Goal: Information Seeking & Learning: Learn about a topic

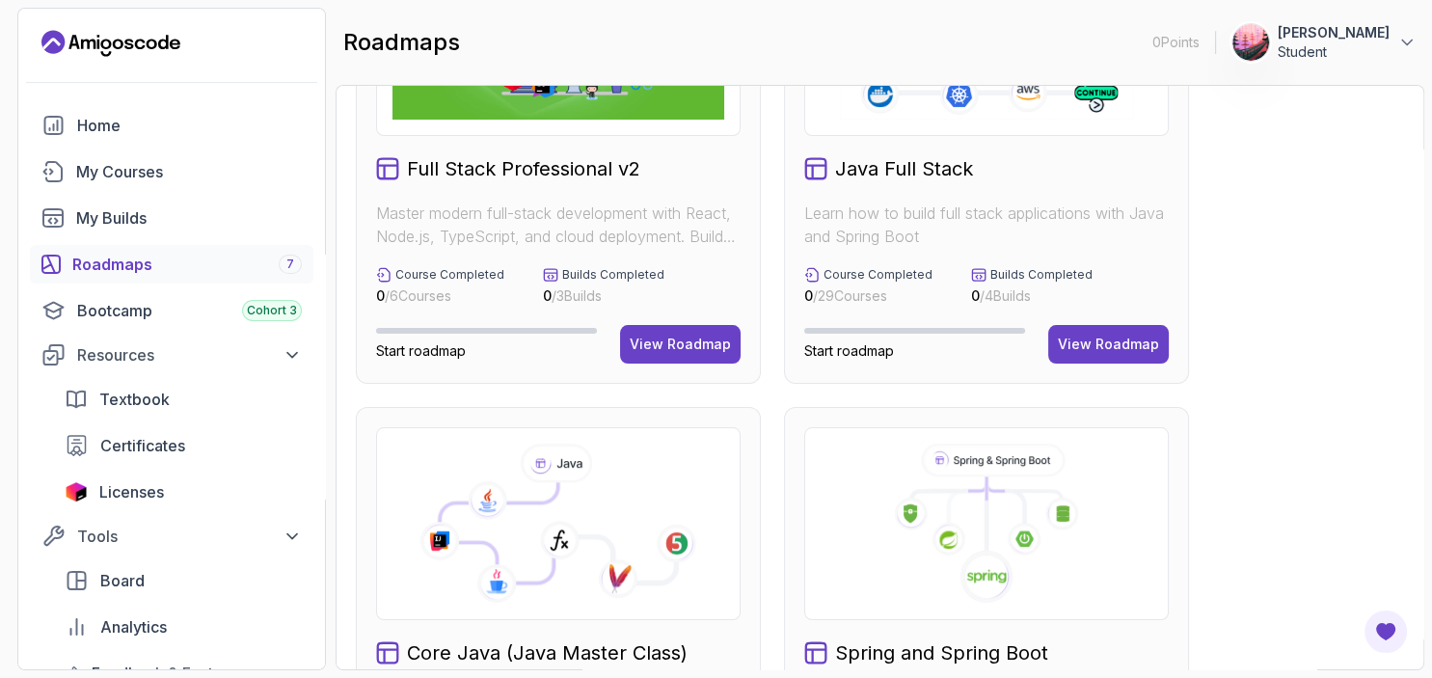
scroll to position [190, 0]
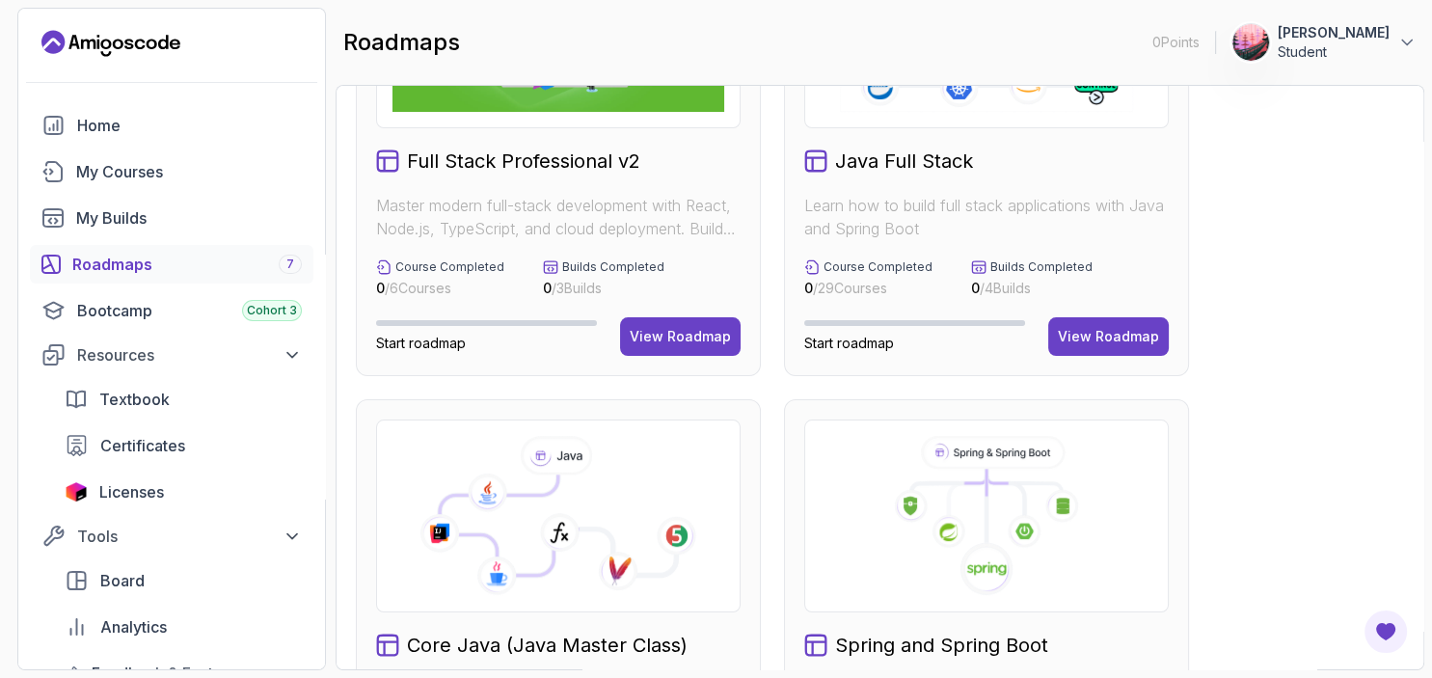
drag, startPoint x: 1192, startPoint y: 318, endPoint x: 1195, endPoint y: 281, distance: 37.7
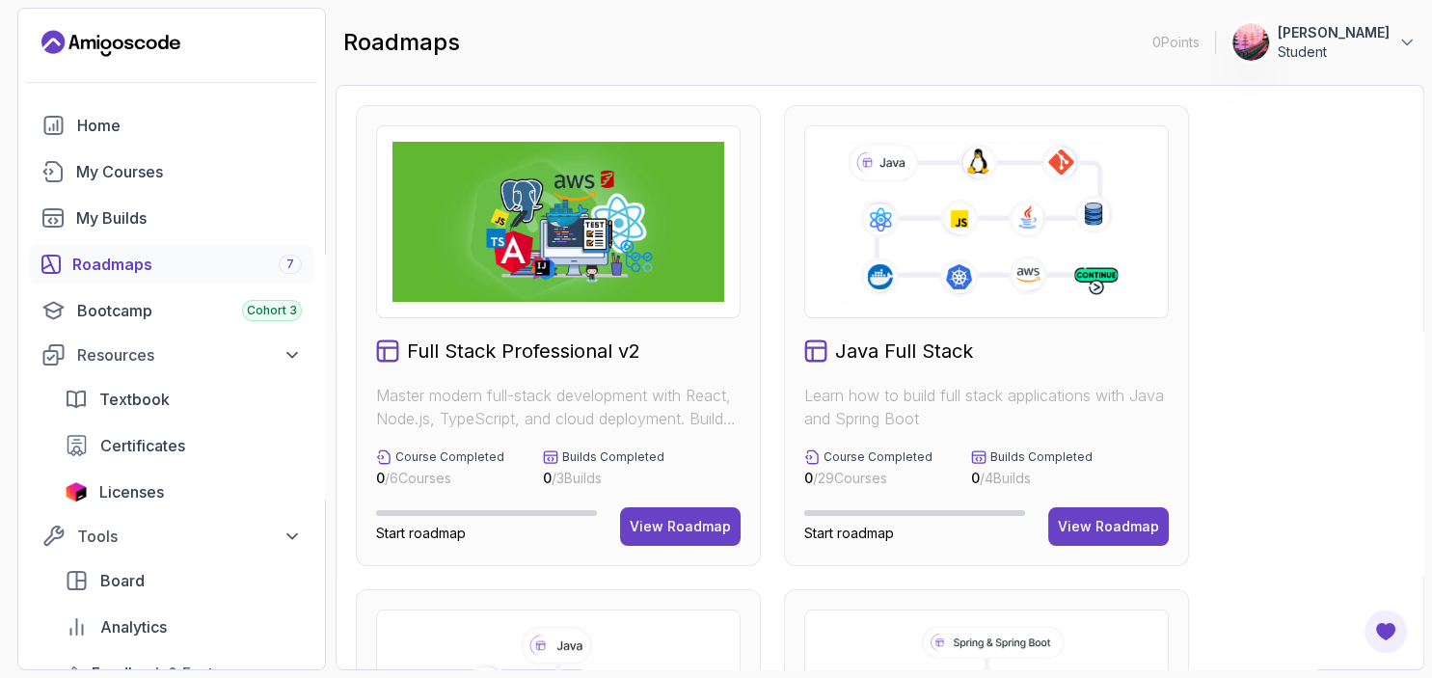
click at [1418, 48] on div "roadmaps 0 Points 1 Azila Zakariae Student" at bounding box center [880, 42] width 1089 height 69
click at [1410, 46] on icon at bounding box center [1406, 42] width 19 height 19
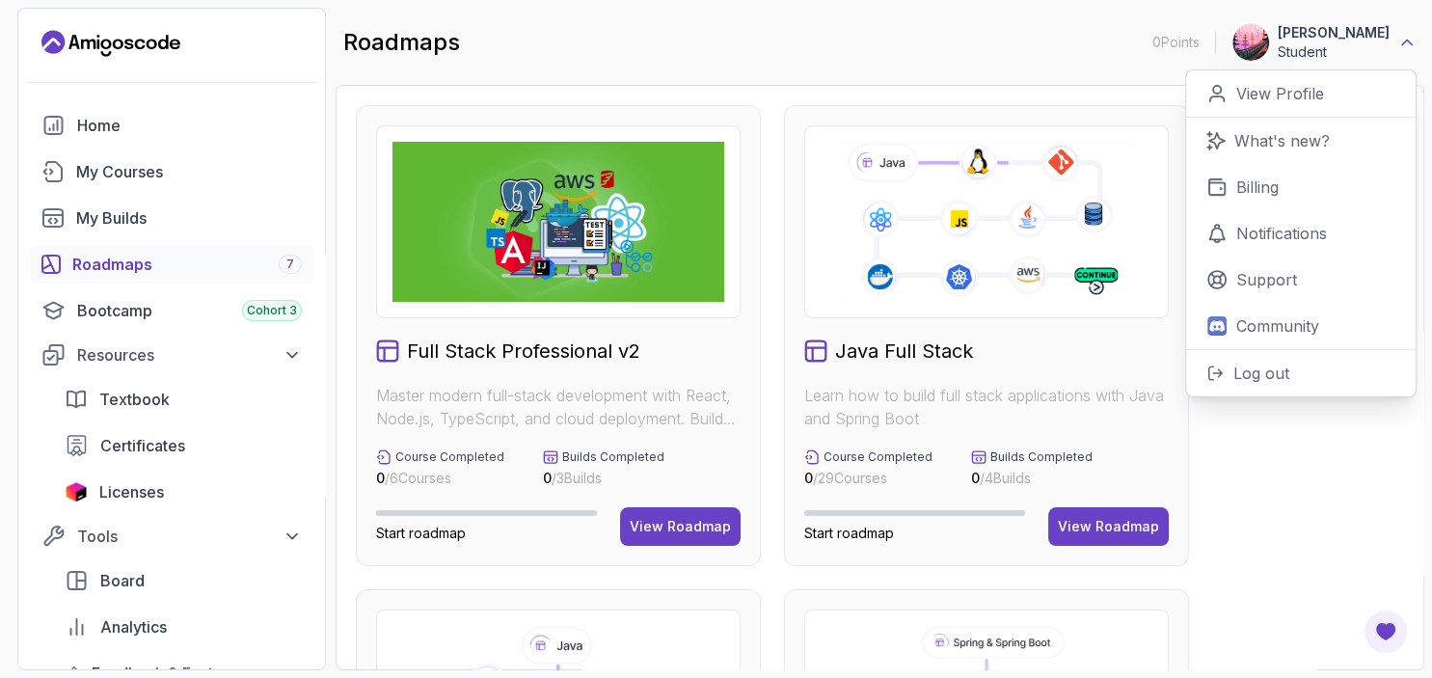
click at [1407, 45] on icon at bounding box center [1406, 42] width 19 height 19
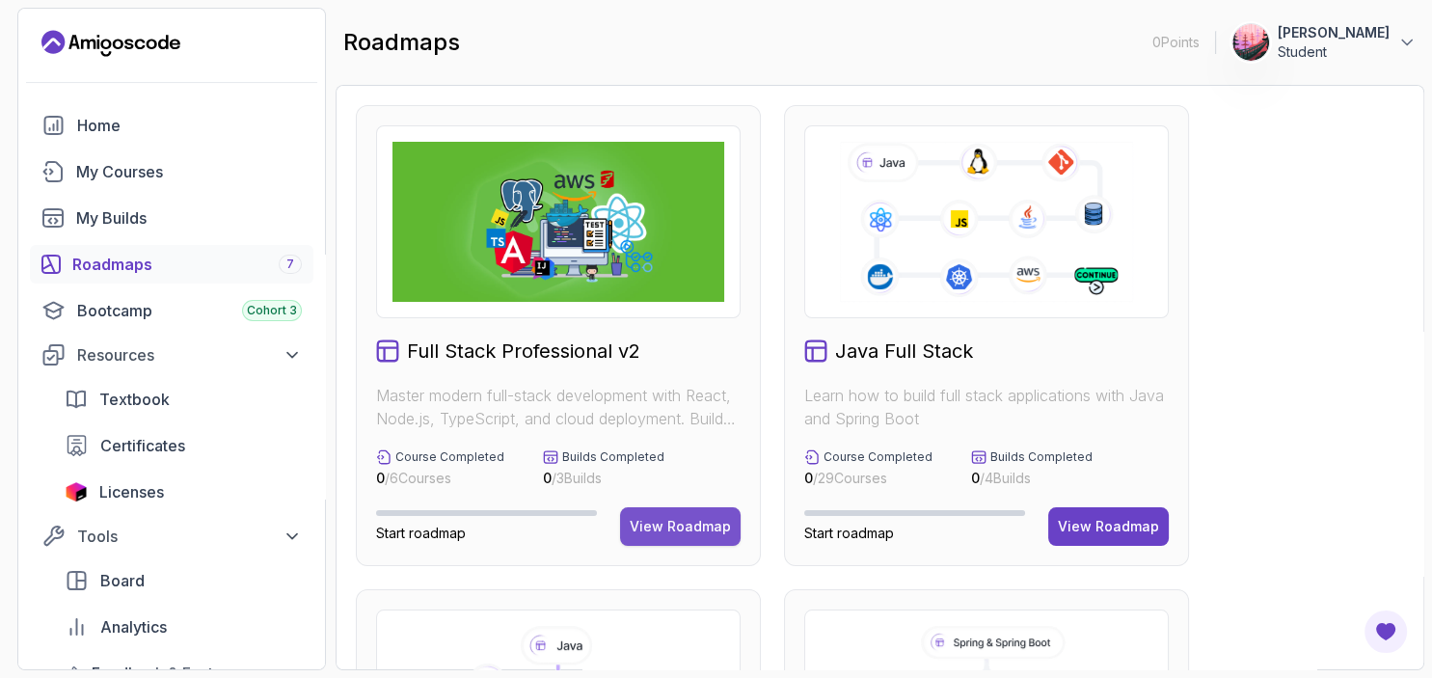
click at [669, 521] on div "View Roadmap" at bounding box center [680, 526] width 101 height 19
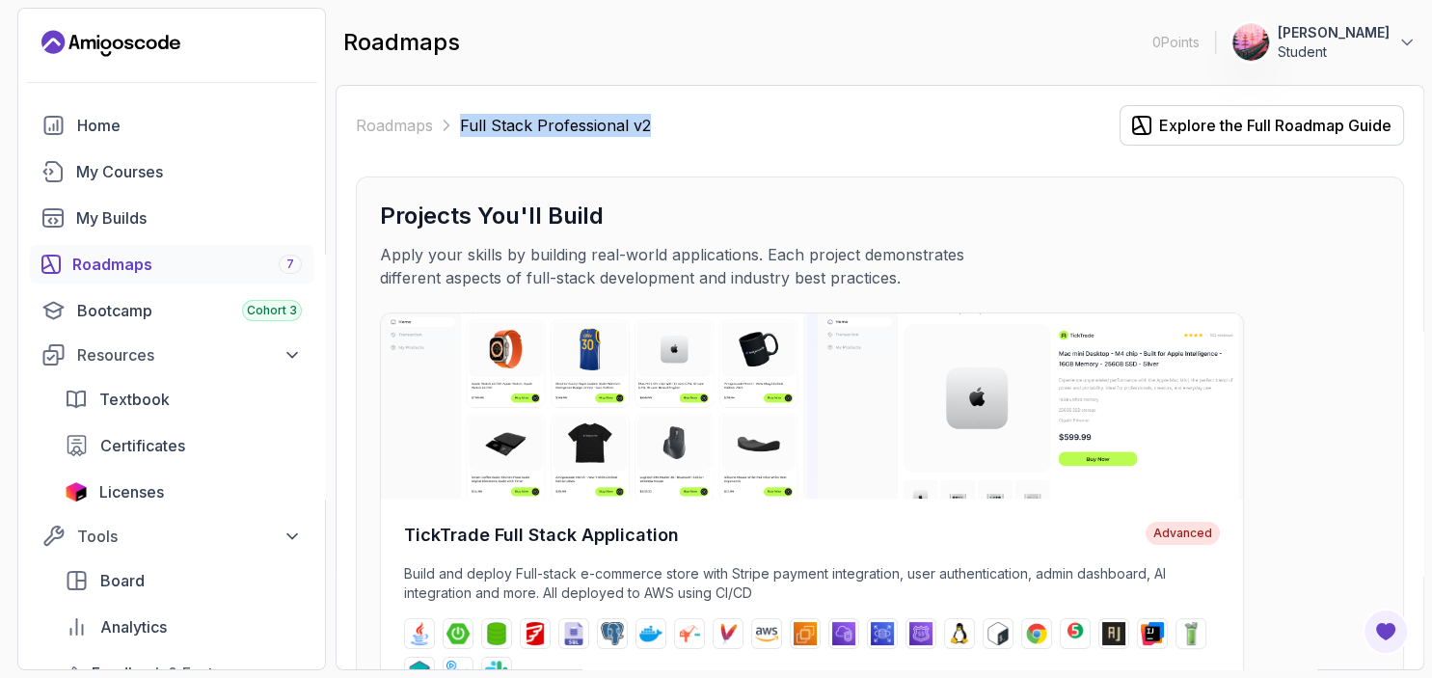
drag, startPoint x: 1431, startPoint y: 63, endPoint x: 1431, endPoint y: 122, distance: 58.8
click at [1431, 122] on section "0 Points 1 Azila Zakariae Student Home My Courses My Builds Roadmaps 7 Bootcamp…" at bounding box center [716, 339] width 1432 height 678
click at [1085, 203] on h3 "Projects You'll Build" at bounding box center [880, 216] width 1000 height 31
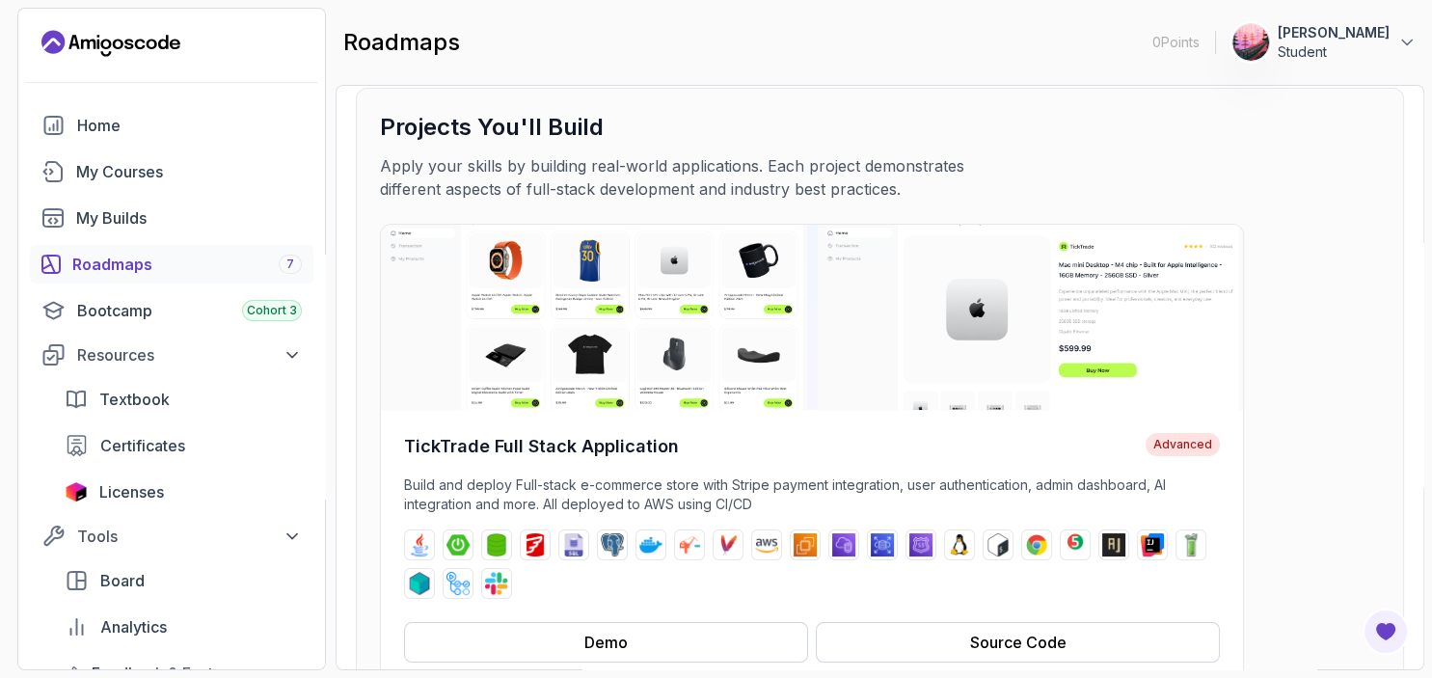
scroll to position [69, 0]
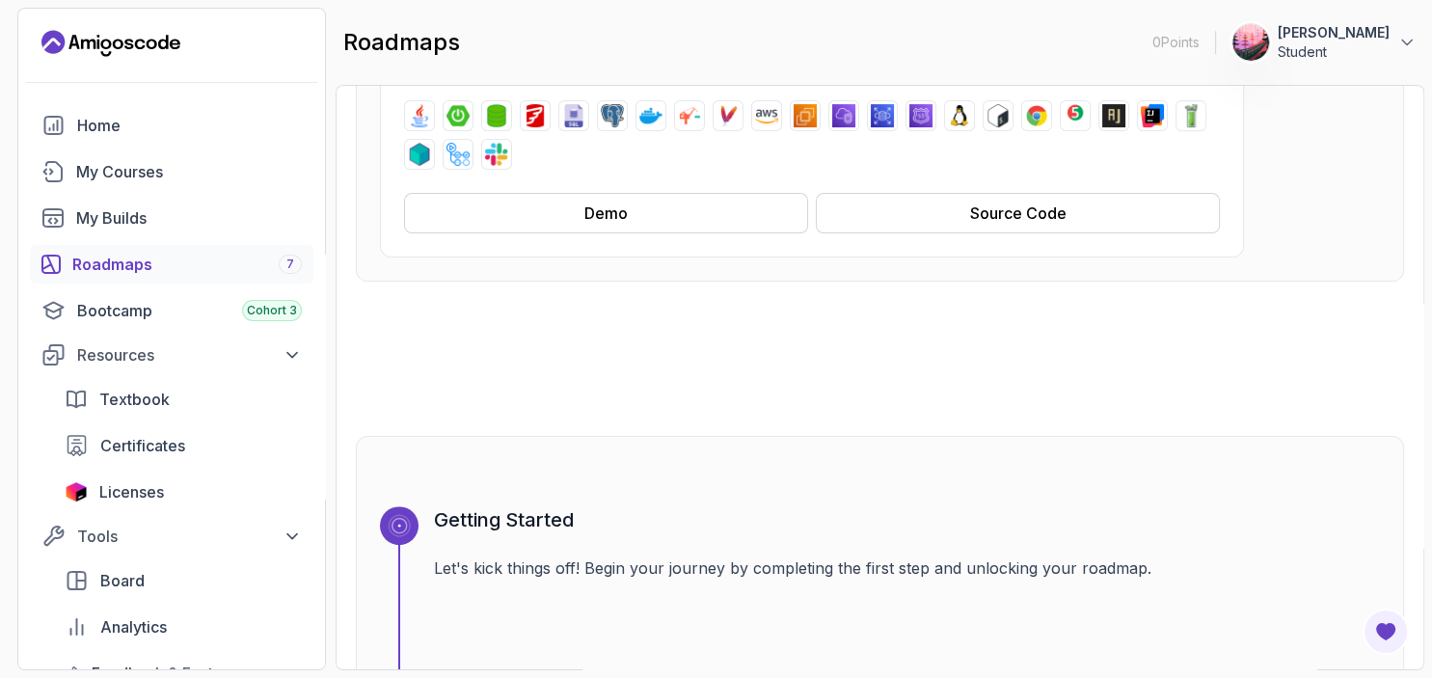
drag, startPoint x: 1327, startPoint y: 251, endPoint x: 1329, endPoint y: 291, distance: 40.6
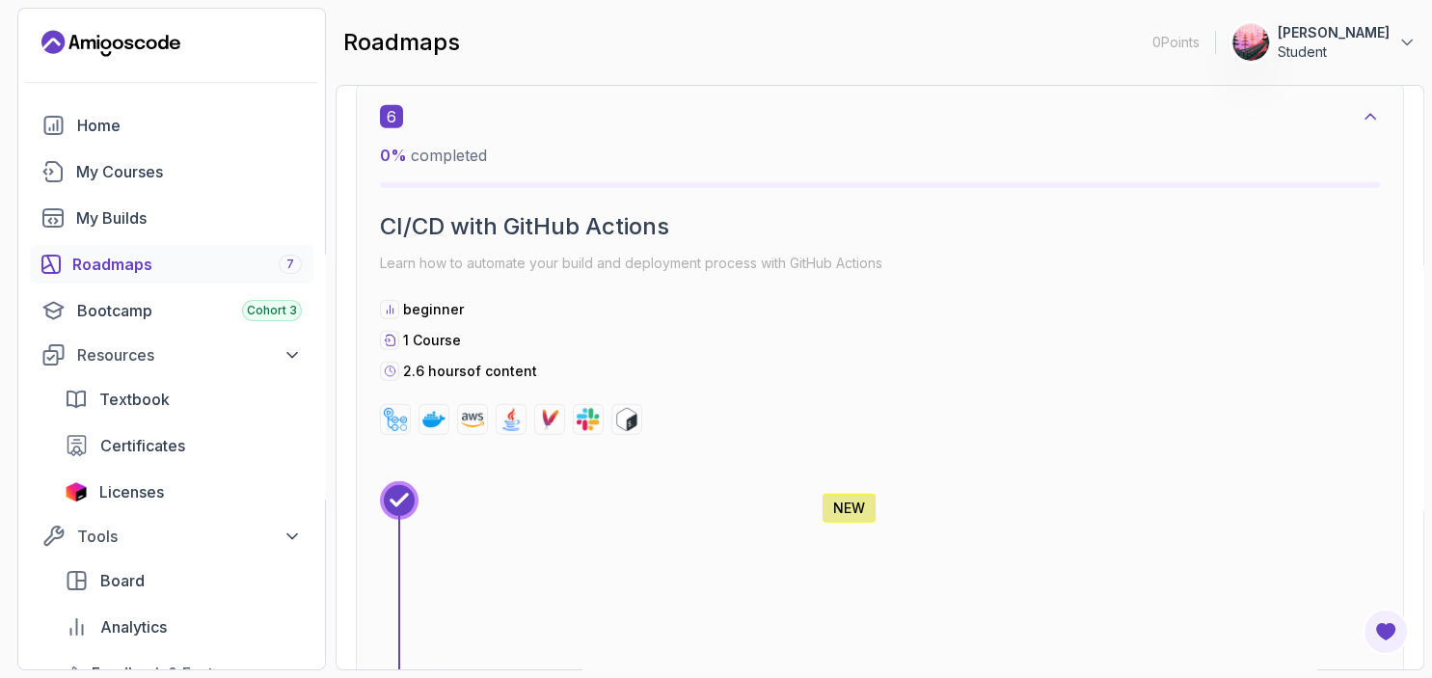
scroll to position [5545, 0]
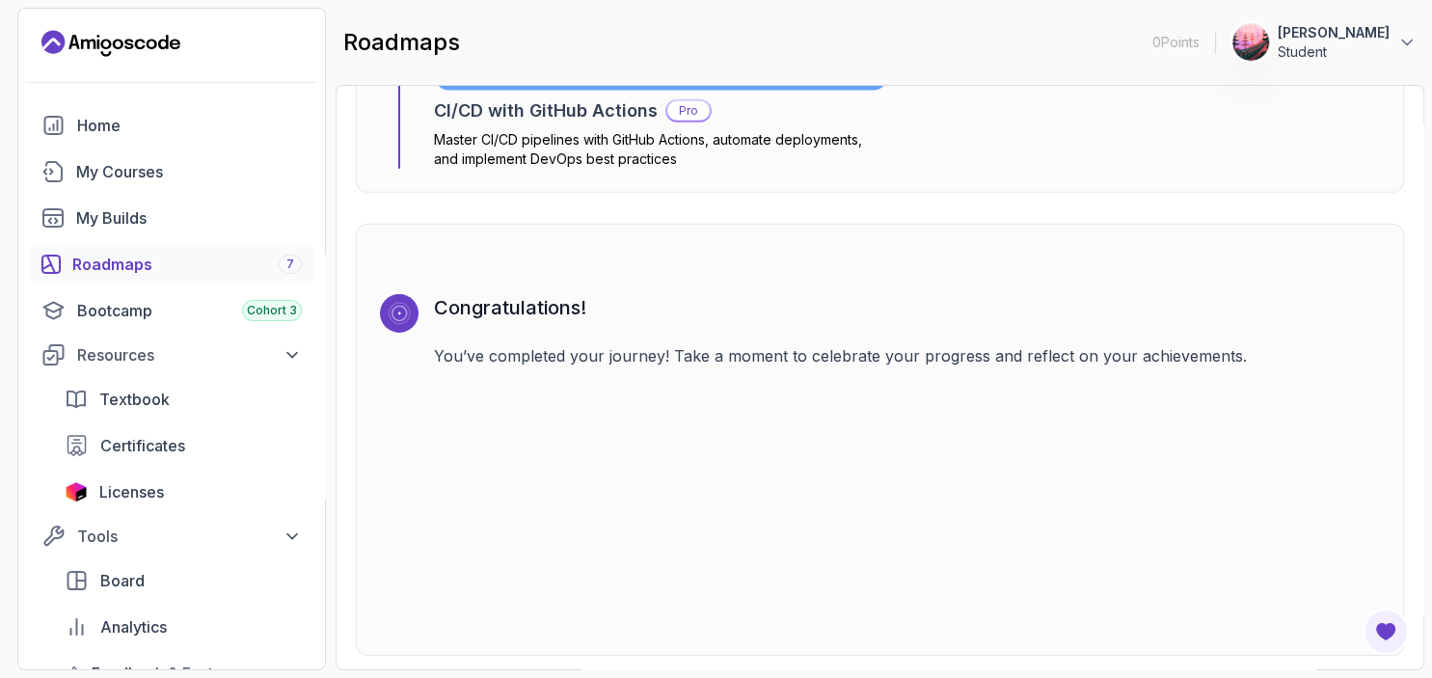
drag, startPoint x: 1025, startPoint y: 220, endPoint x: 1025, endPoint y: 205, distance: 14.5
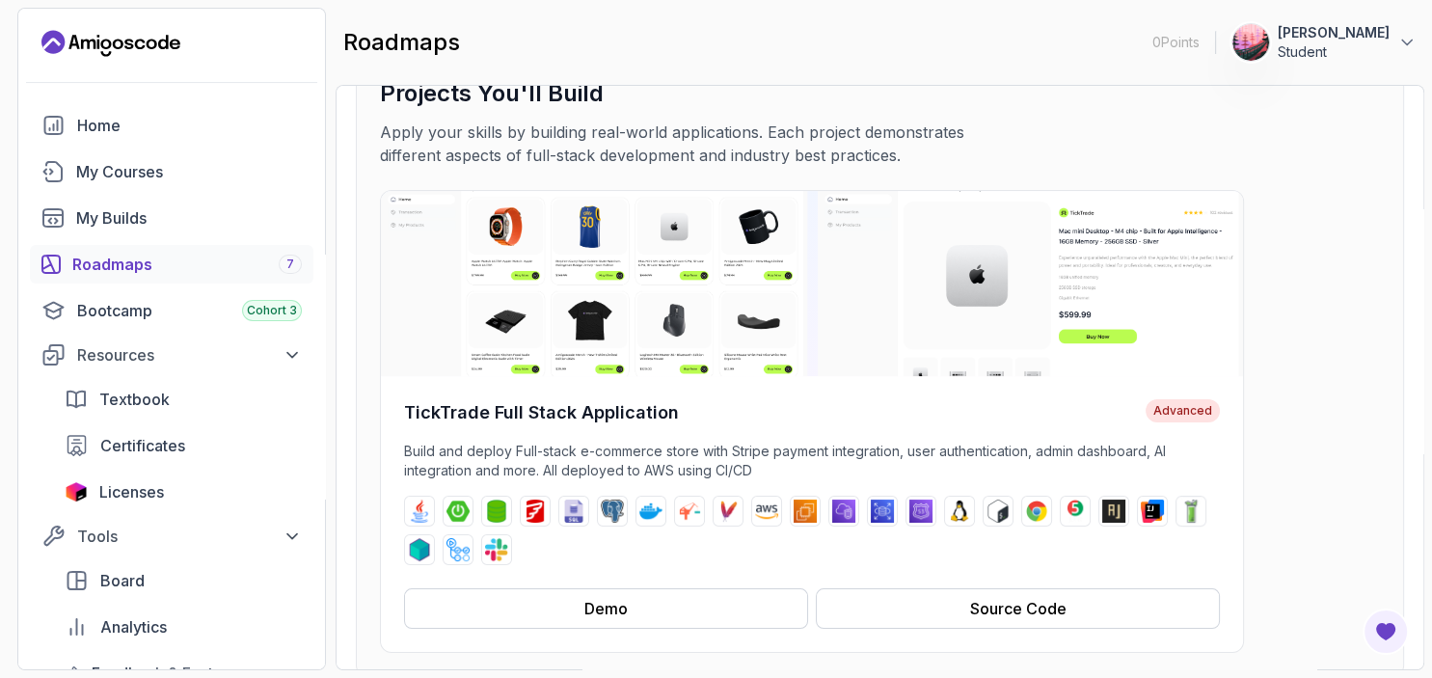
scroll to position [0, 0]
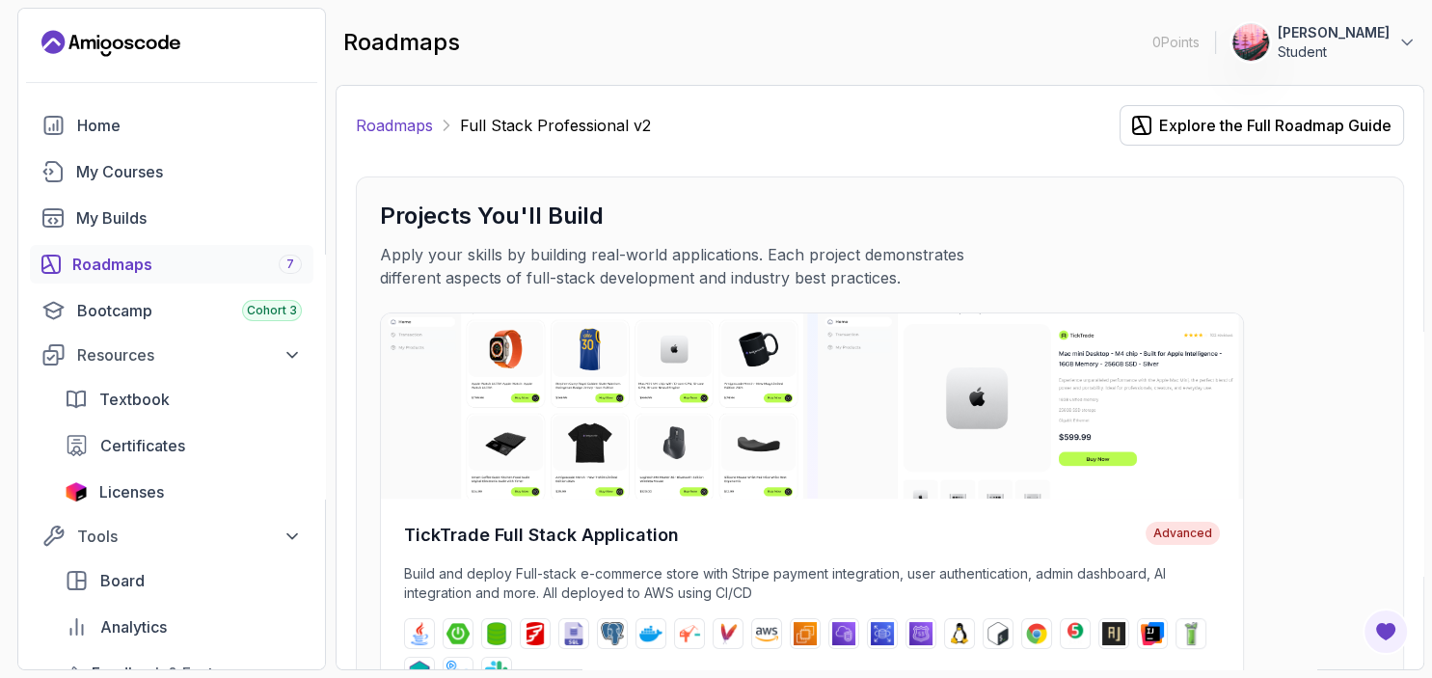
click at [400, 129] on link "Roadmaps" at bounding box center [394, 125] width 77 height 23
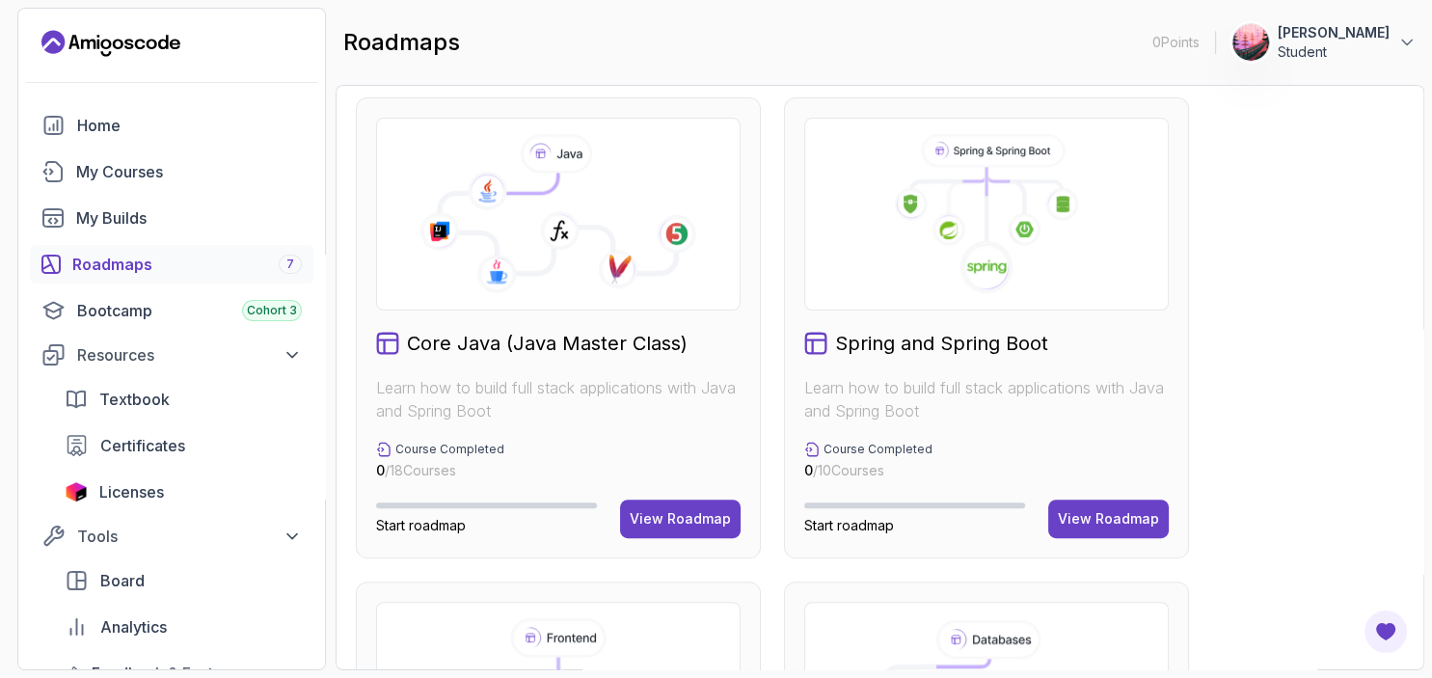
scroll to position [465, 0]
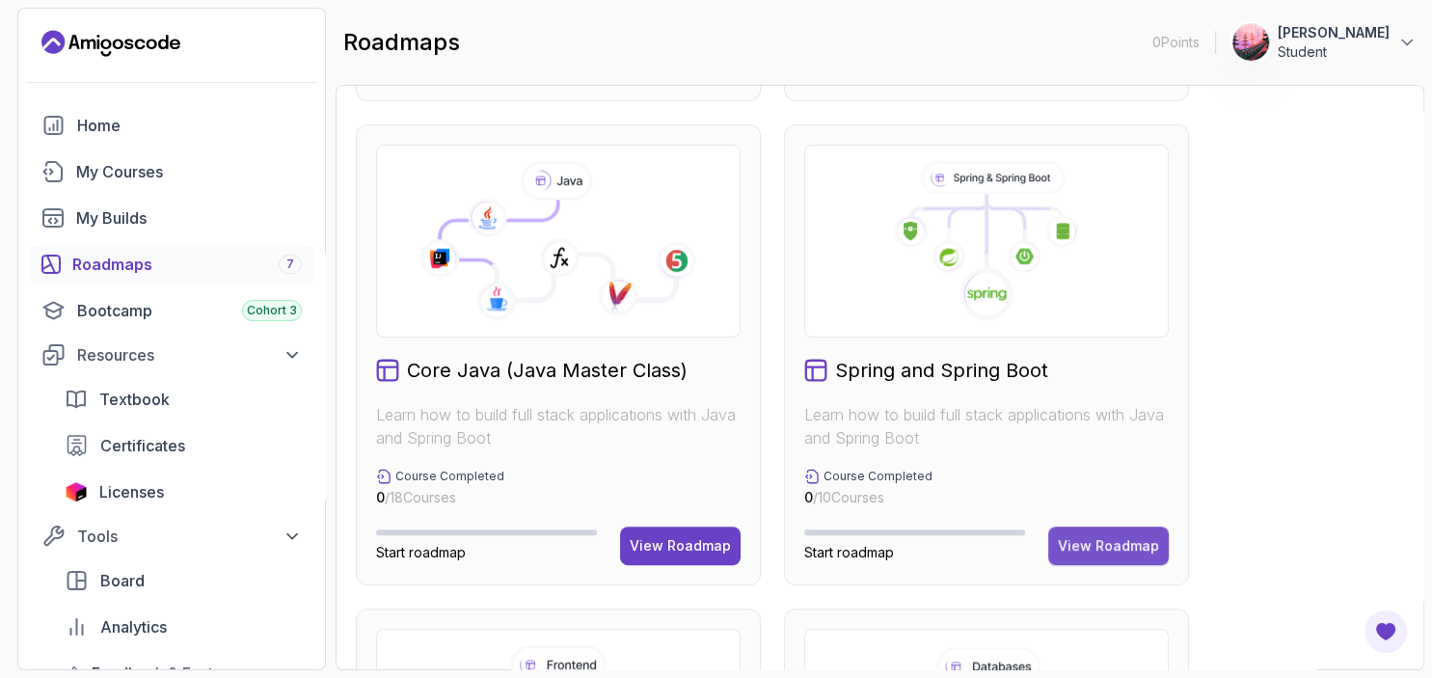
click at [1126, 551] on div "View Roadmap" at bounding box center [1108, 545] width 101 height 19
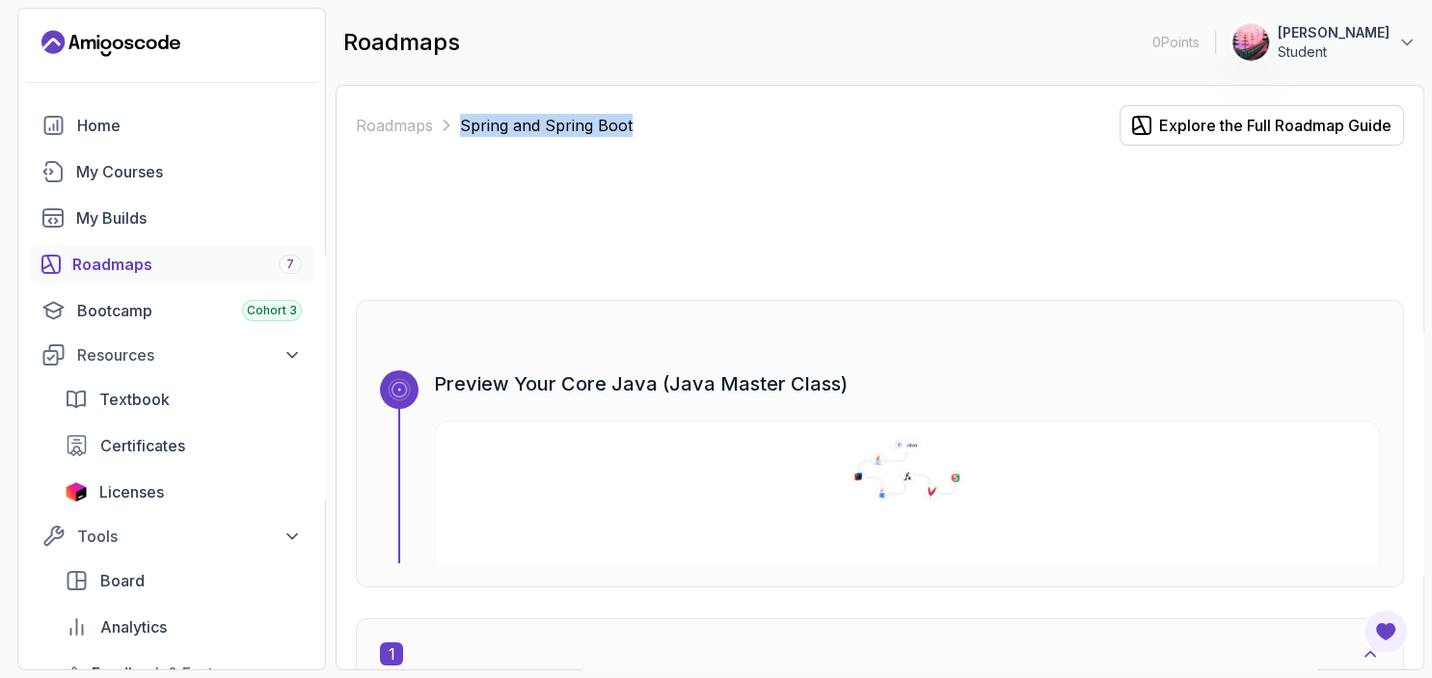
drag, startPoint x: 1431, startPoint y: 77, endPoint x: 1431, endPoint y: 94, distance: 16.4
click at [1431, 93] on section "0 Points 1 Azila Zakariae Student Home My Courses My Builds Roadmaps 7 Bootcamp…" at bounding box center [716, 339] width 1432 height 678
click at [900, 243] on div at bounding box center [880, 222] width 1048 height 93
click at [402, 124] on link "Roadmaps" at bounding box center [394, 125] width 77 height 23
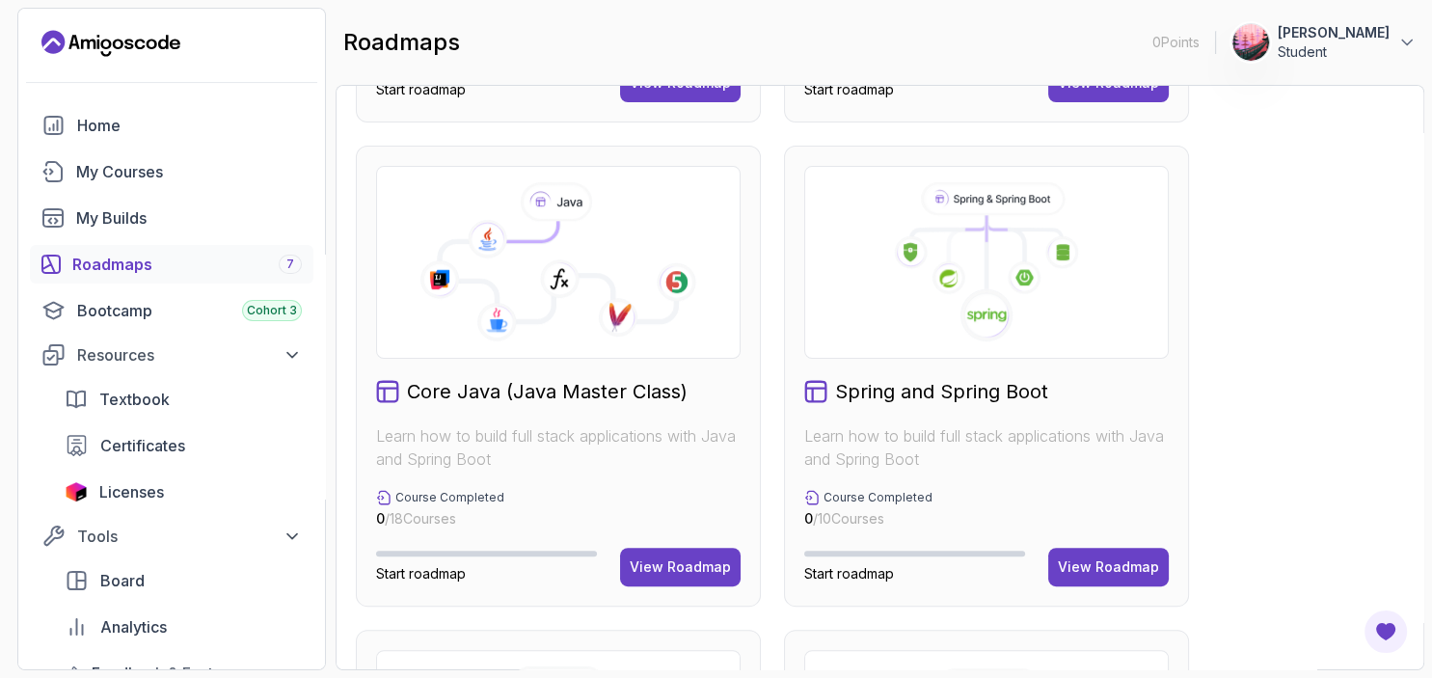
scroll to position [444, 0]
click at [680, 560] on div "View Roadmap" at bounding box center [680, 566] width 101 height 19
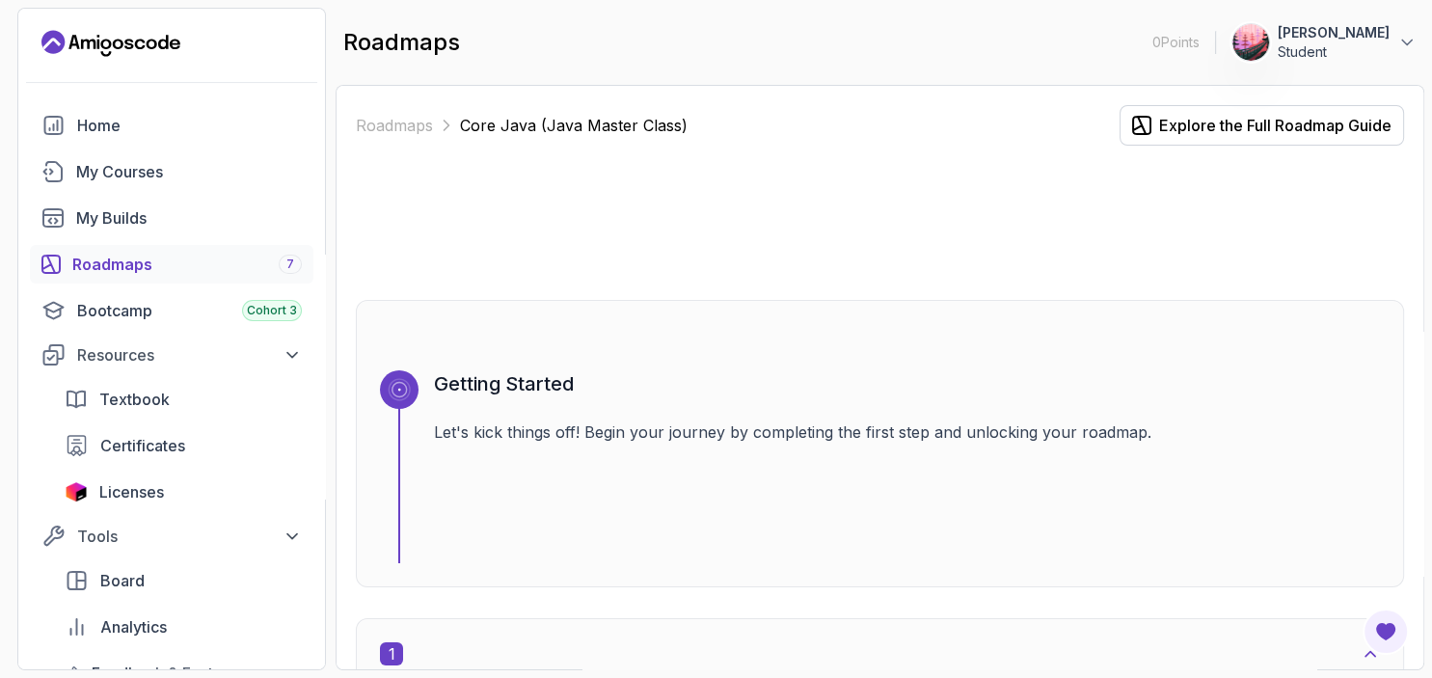
click at [1431, 68] on section "0 Points 1 Azila Zakariae Student Home My Courses My Builds Roadmaps 7 Bootcamp…" at bounding box center [716, 339] width 1432 height 678
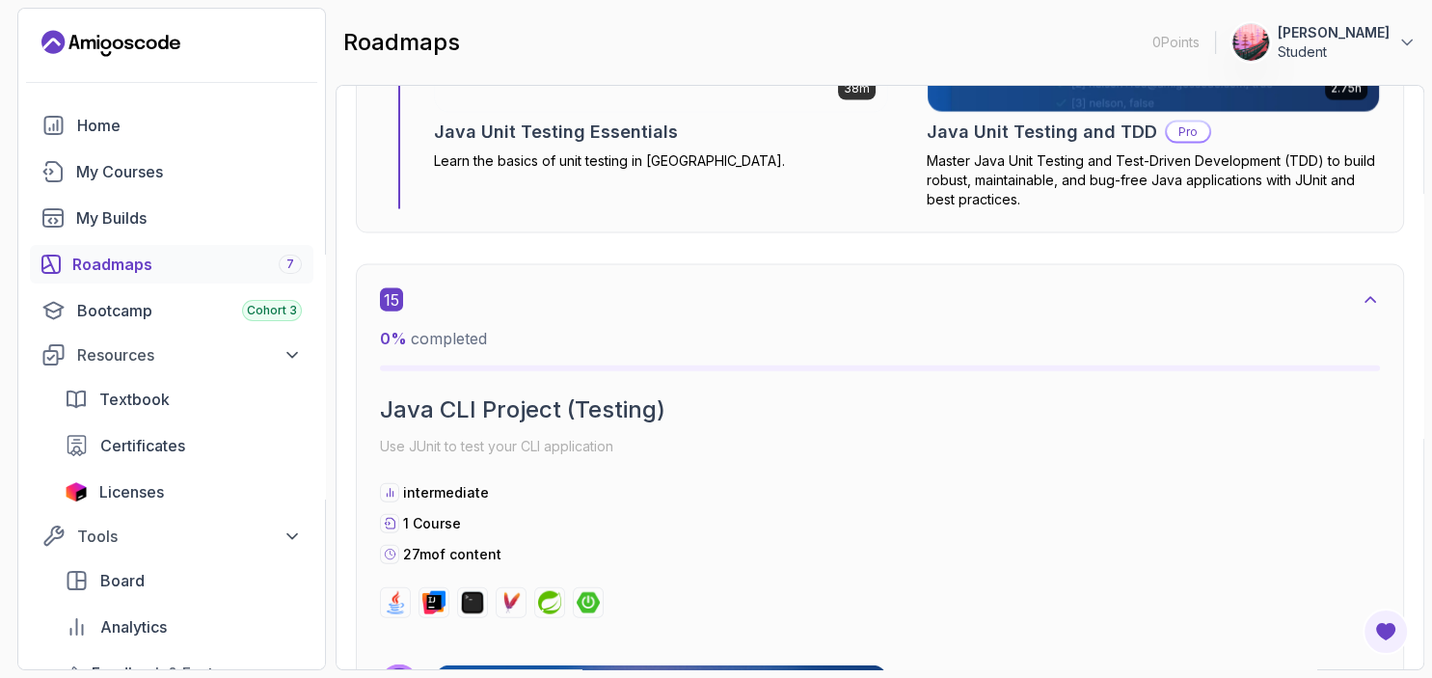
scroll to position [11535, 0]
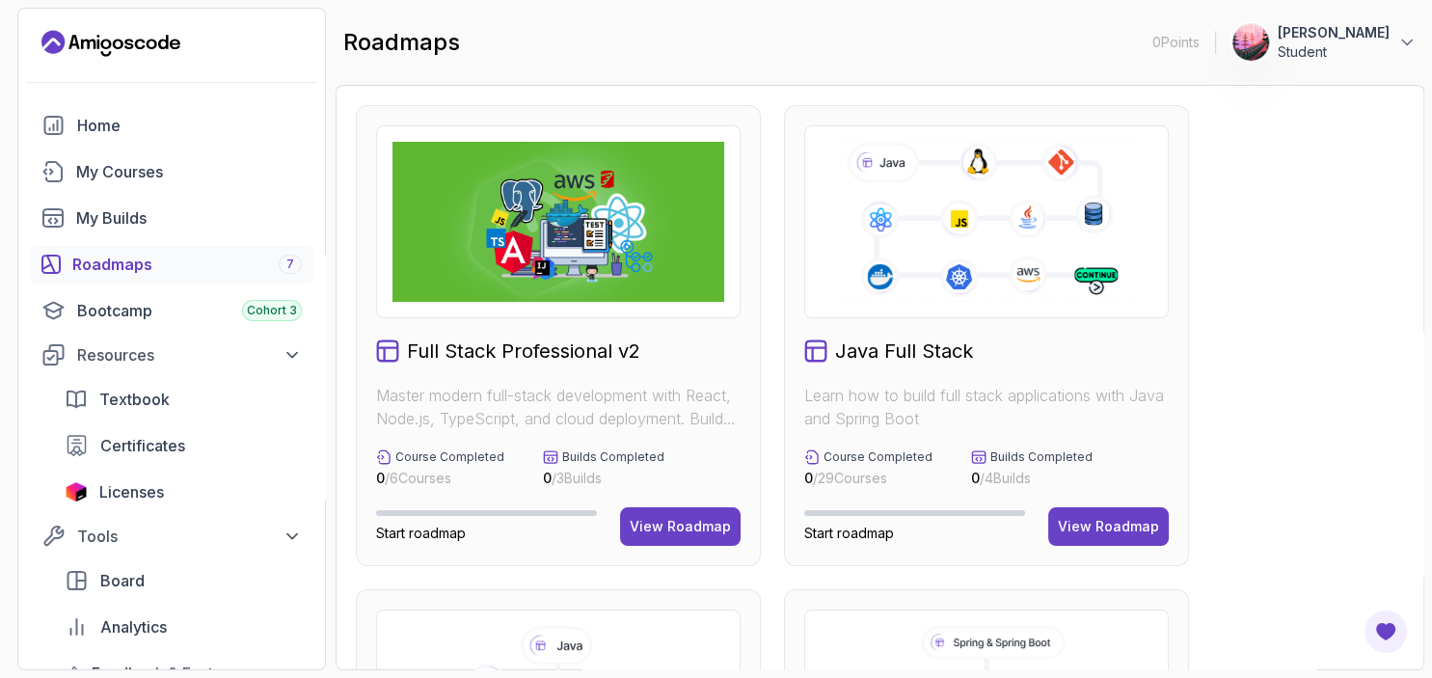
click at [234, 258] on div "Roadmaps 7" at bounding box center [187, 264] width 230 height 23
drag, startPoint x: 1431, startPoint y: 101, endPoint x: 1431, endPoint y: 149, distance: 47.3
click at [1431, 149] on section "0 Points 1 Azila Zakariae Student Home My Courses My Builds Roadmaps 7 Bootcamp…" at bounding box center [716, 339] width 1432 height 678
click at [1121, 522] on div "View Roadmap" at bounding box center [1108, 526] width 101 height 19
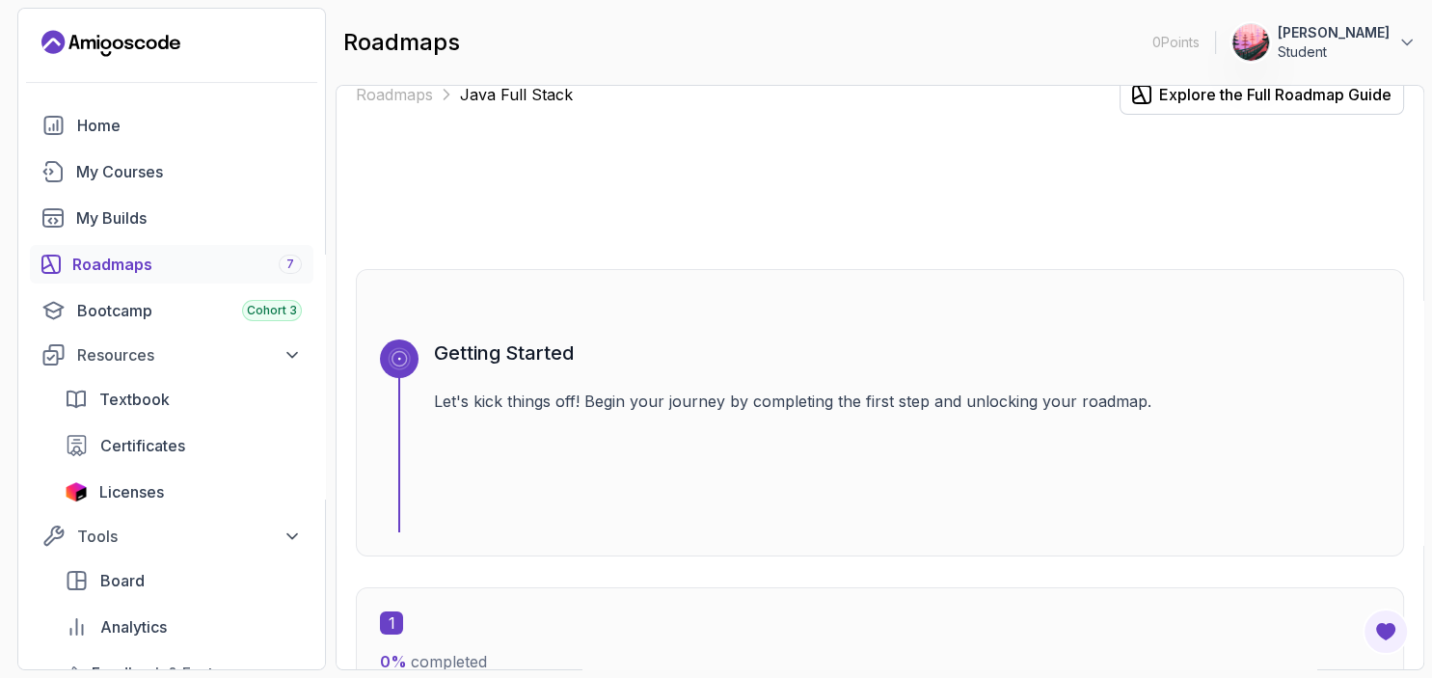
scroll to position [154, 0]
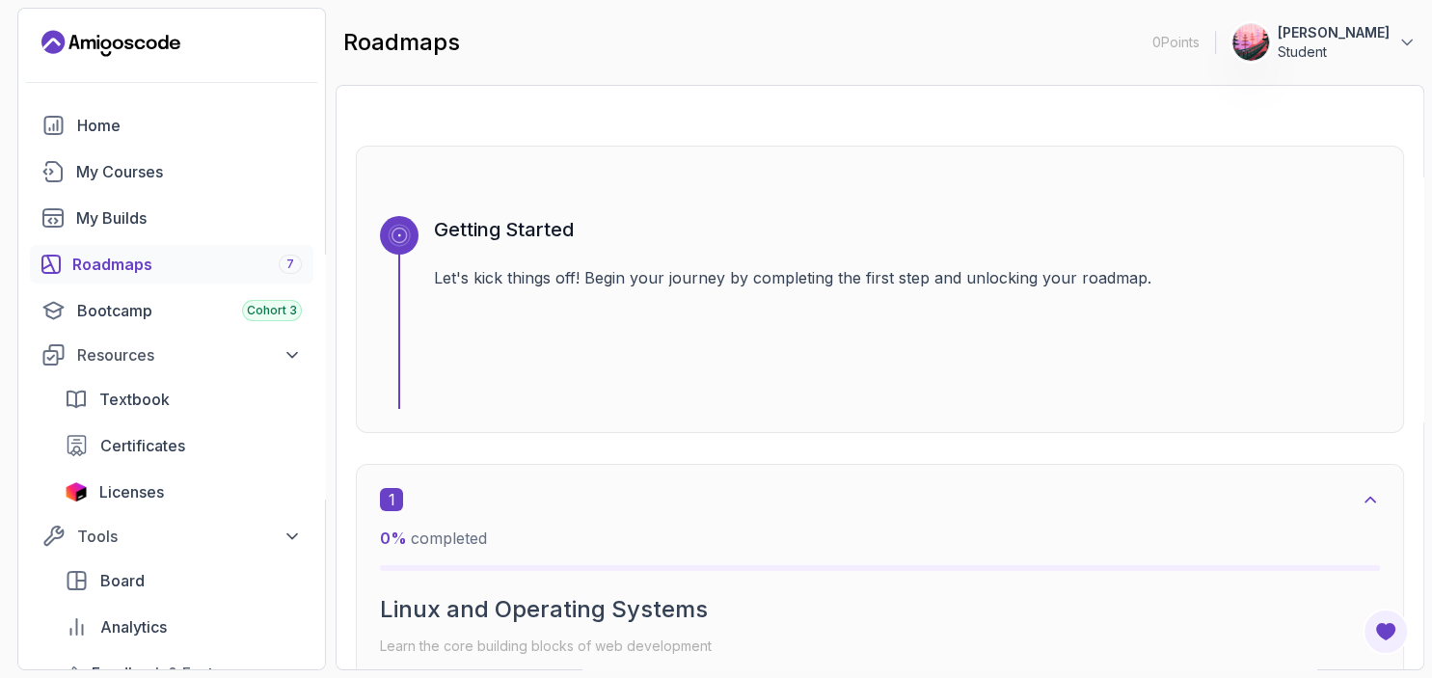
drag, startPoint x: 1431, startPoint y: 83, endPoint x: 1377, endPoint y: 103, distance: 57.7
click at [1431, 102] on section "0 Points 1 Azila Zakariae Student Home My Courses My Builds Roadmaps 7 Bootcamp…" at bounding box center [716, 339] width 1432 height 678
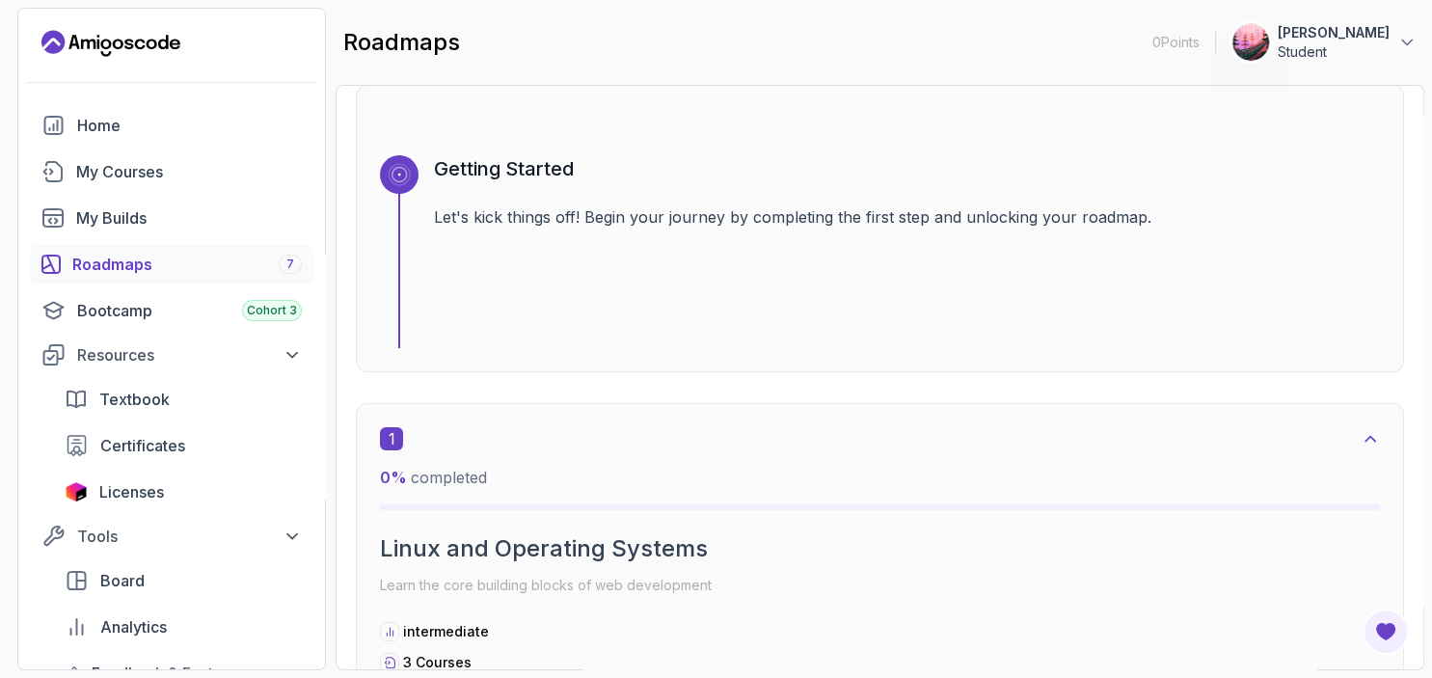
scroll to position [405, 0]
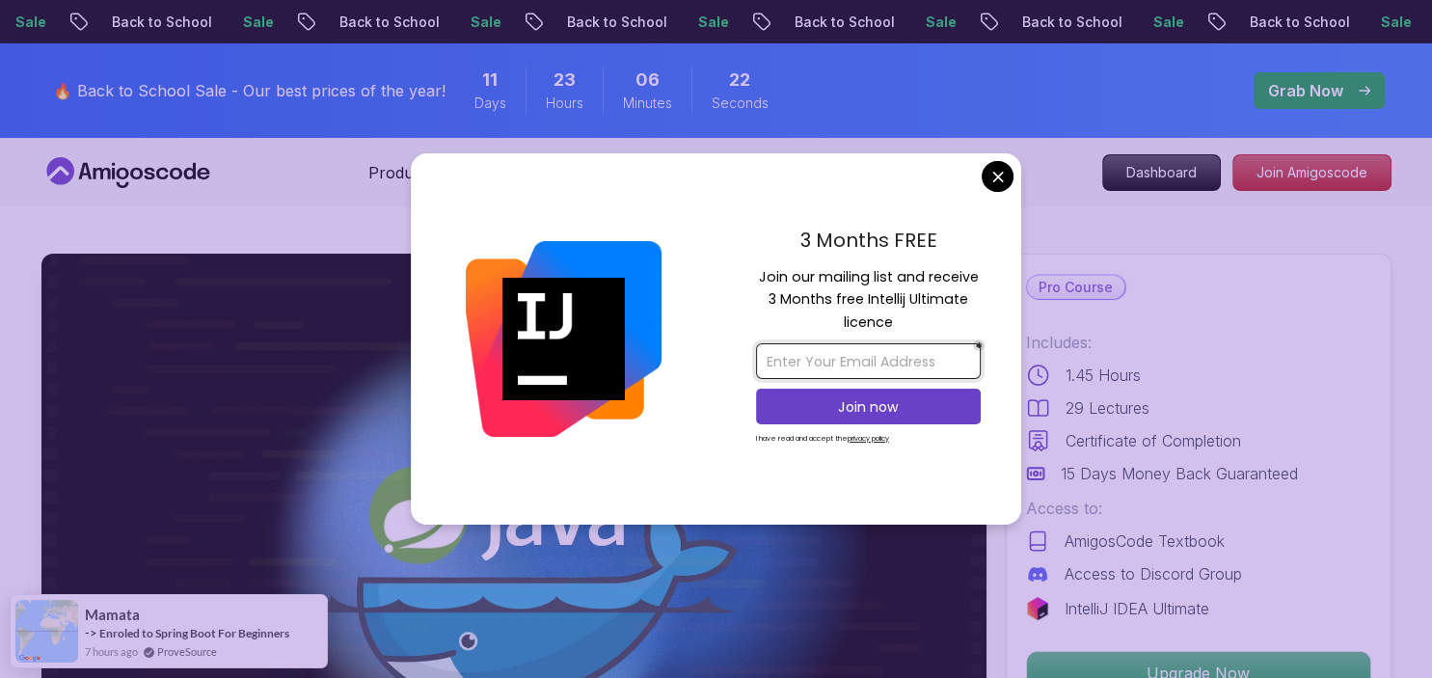
click at [897, 354] on input "email" at bounding box center [868, 361] width 225 height 36
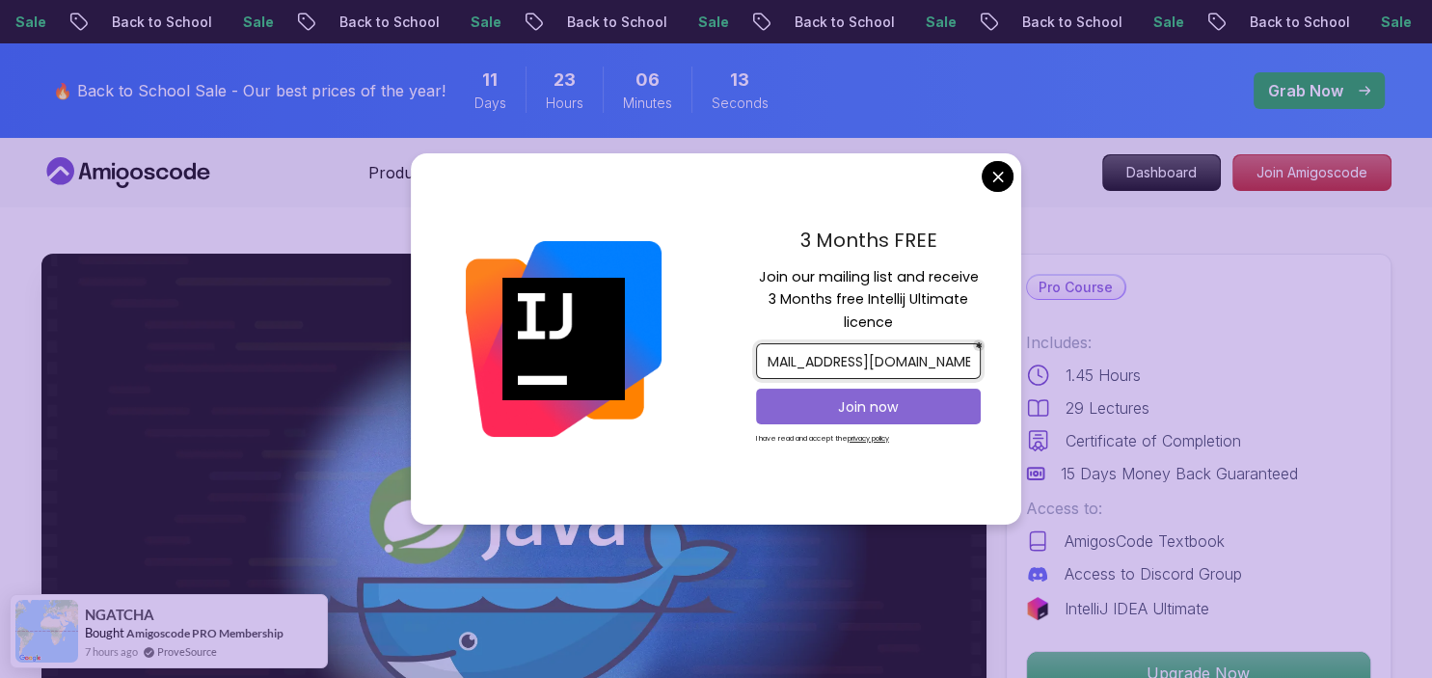
type input "[EMAIL_ADDRESS][DOMAIN_NAME]"
click at [896, 409] on p "Join now" at bounding box center [868, 406] width 182 height 19
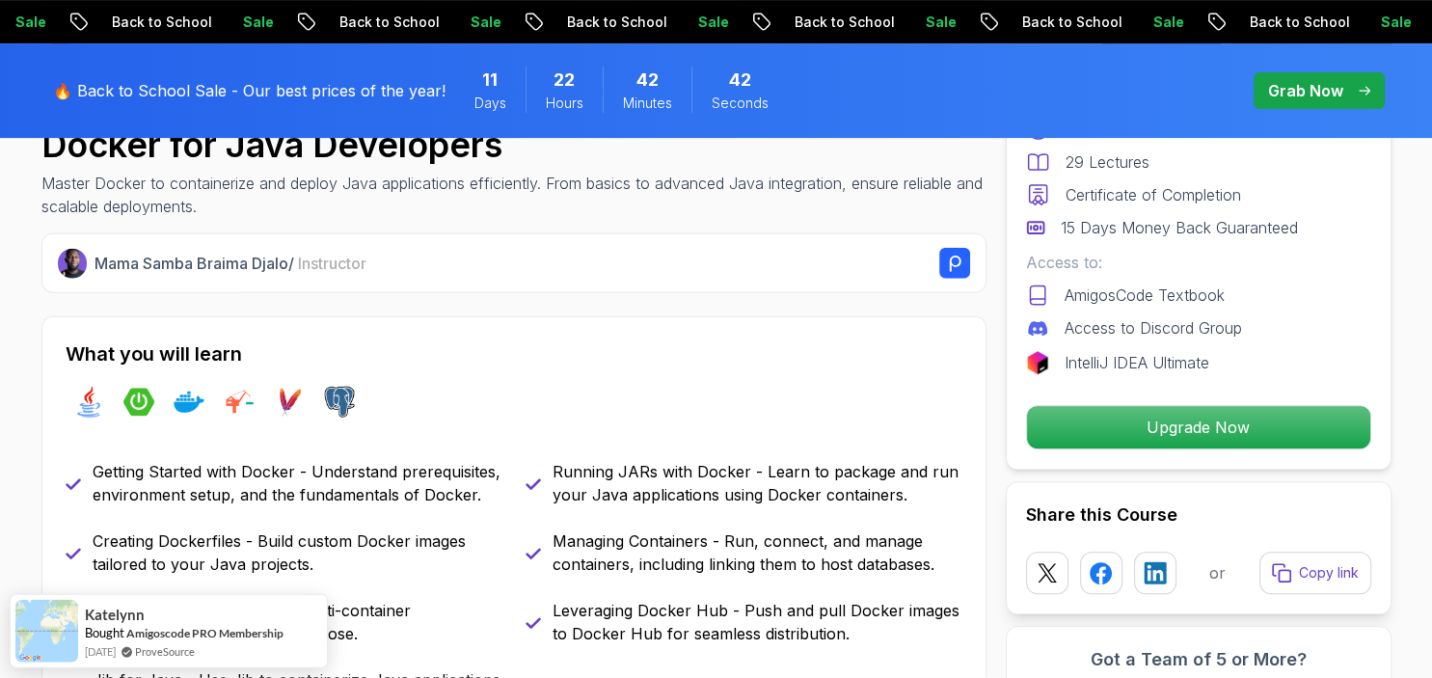
scroll to position [508, 0]
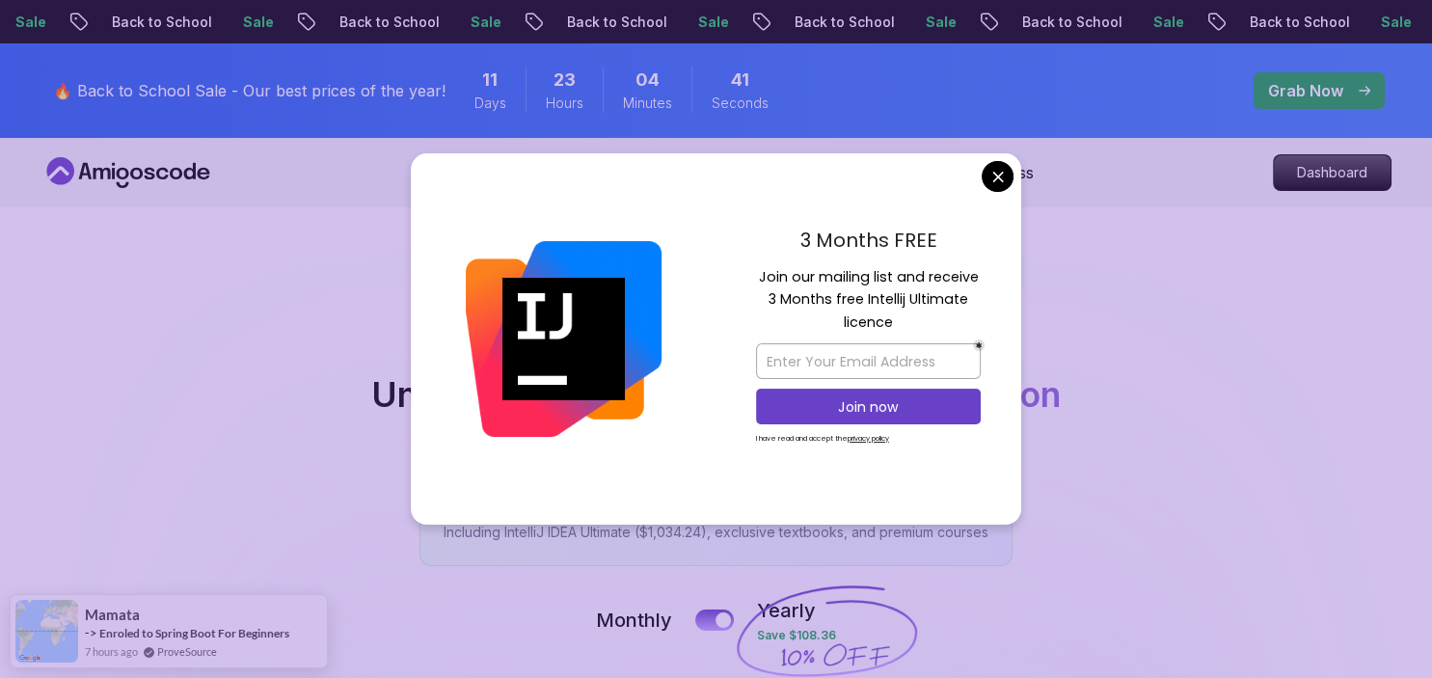
click at [982, 183] on div "3 Months FREE Join our mailing list and receive 3 Months free Intellij Ultimate…" at bounding box center [869, 339] width 306 height 372
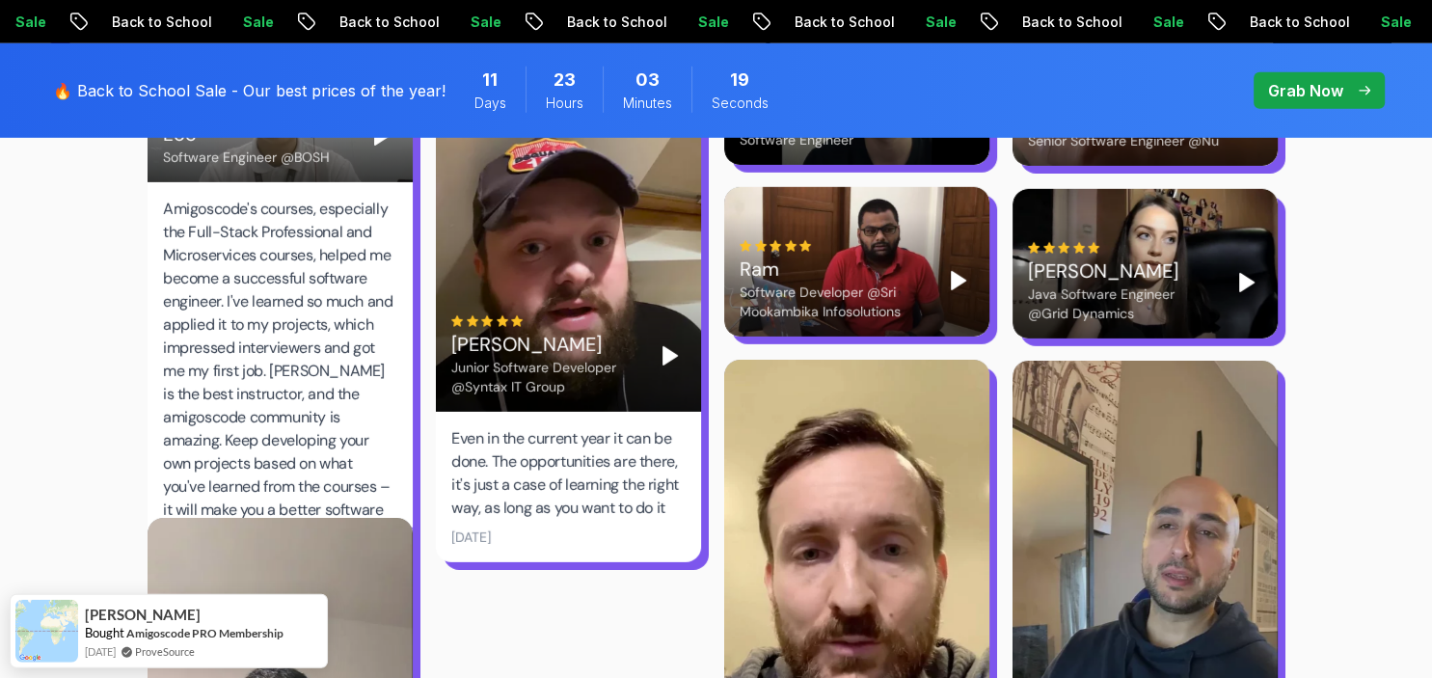
scroll to position [5697, 0]
